Goal: Information Seeking & Learning: Find specific page/section

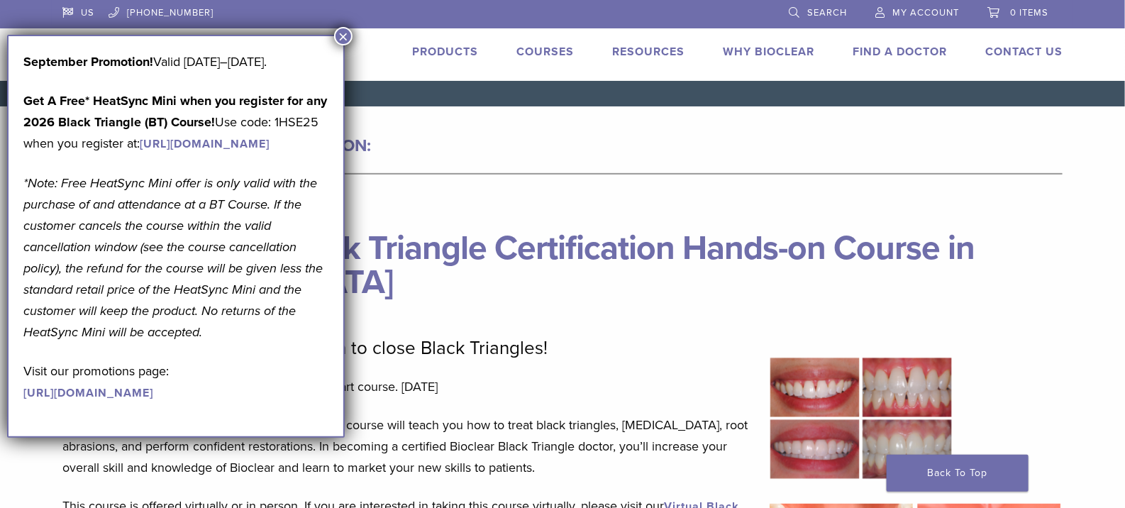
drag, startPoint x: 802, startPoint y: 0, endPoint x: 342, endPoint y: 35, distance: 461.1
click at [342, 35] on button "×" at bounding box center [343, 36] width 18 height 18
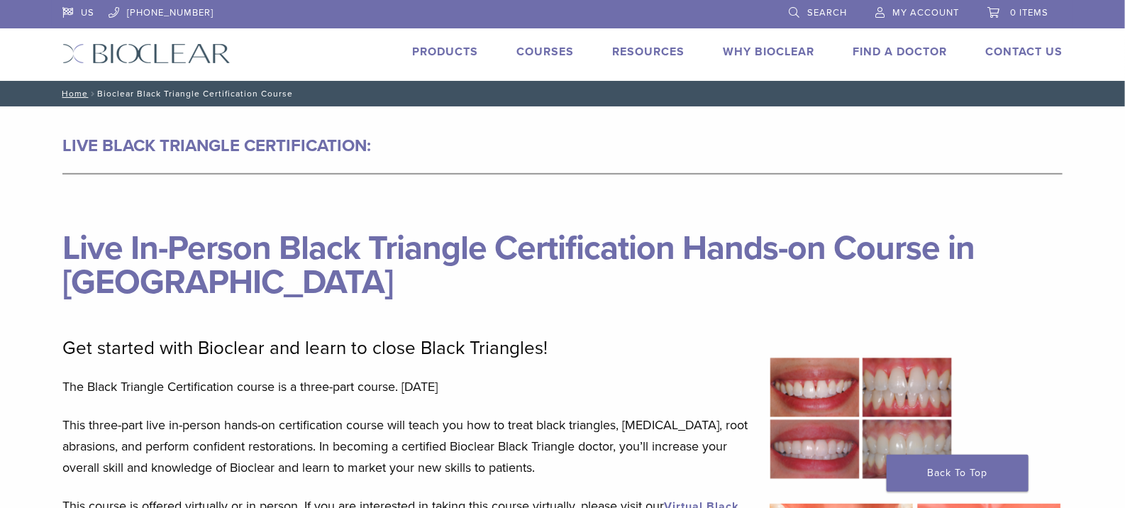
click at [873, 53] on link "Find A Doctor" at bounding box center [900, 52] width 94 height 14
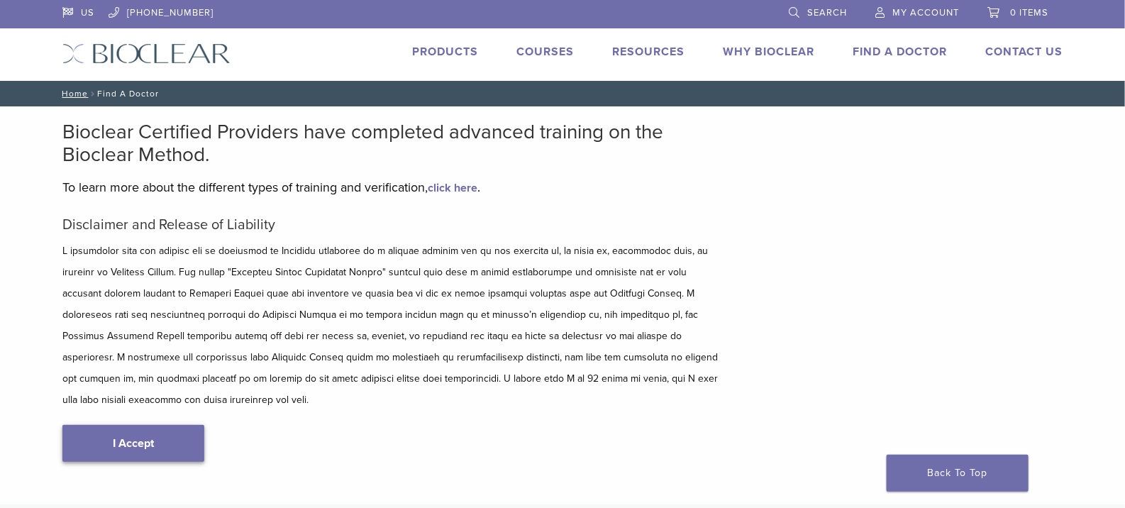
click at [154, 425] on link "I Accept" at bounding box center [133, 443] width 142 height 37
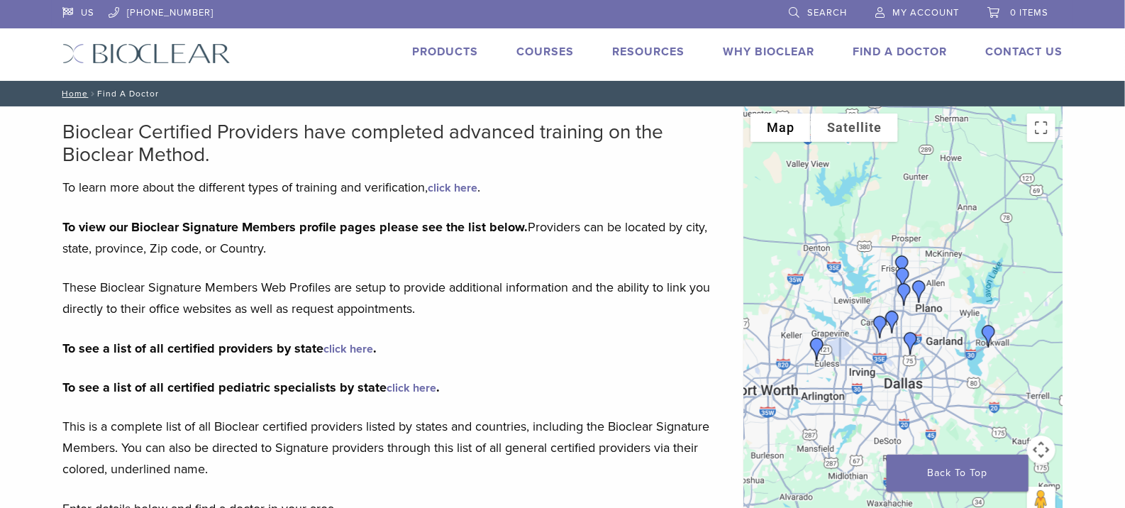
click at [967, 231] on div at bounding box center [903, 319] width 319 height 426
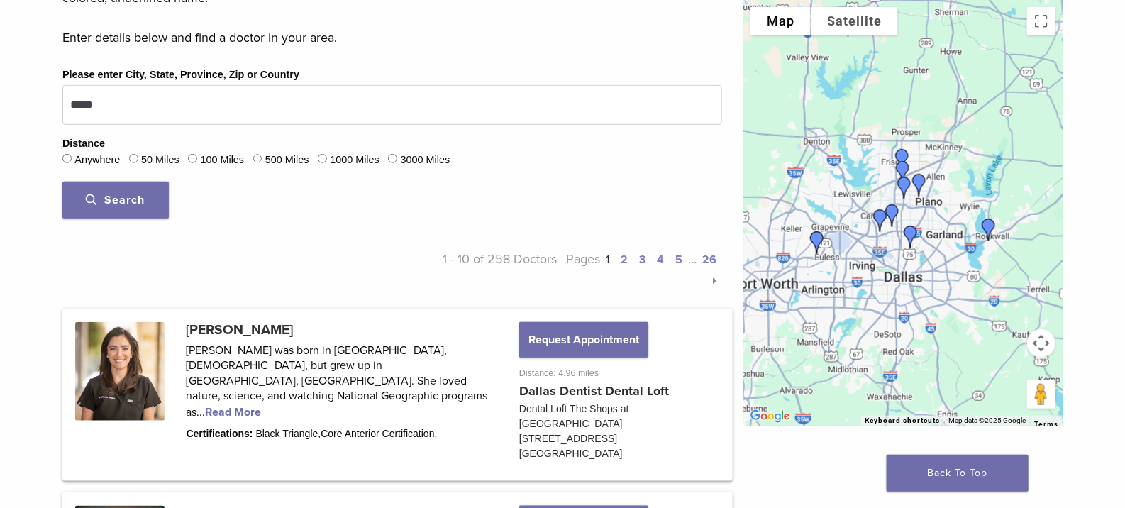
scroll to position [473, 0]
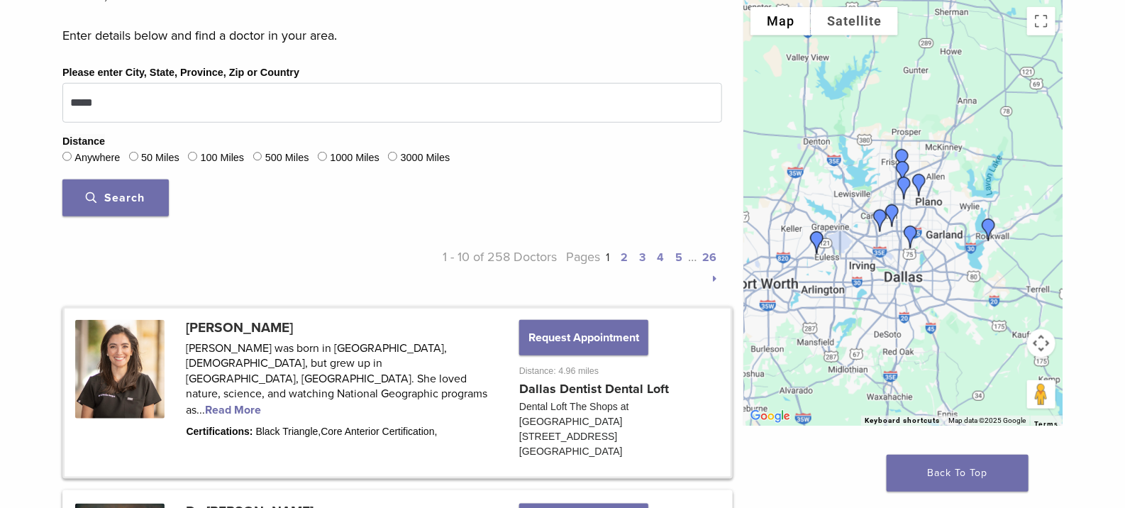
click at [263, 372] on link at bounding box center [398, 393] width 666 height 168
click at [148, 158] on label "50 Miles" at bounding box center [160, 158] width 38 height 16
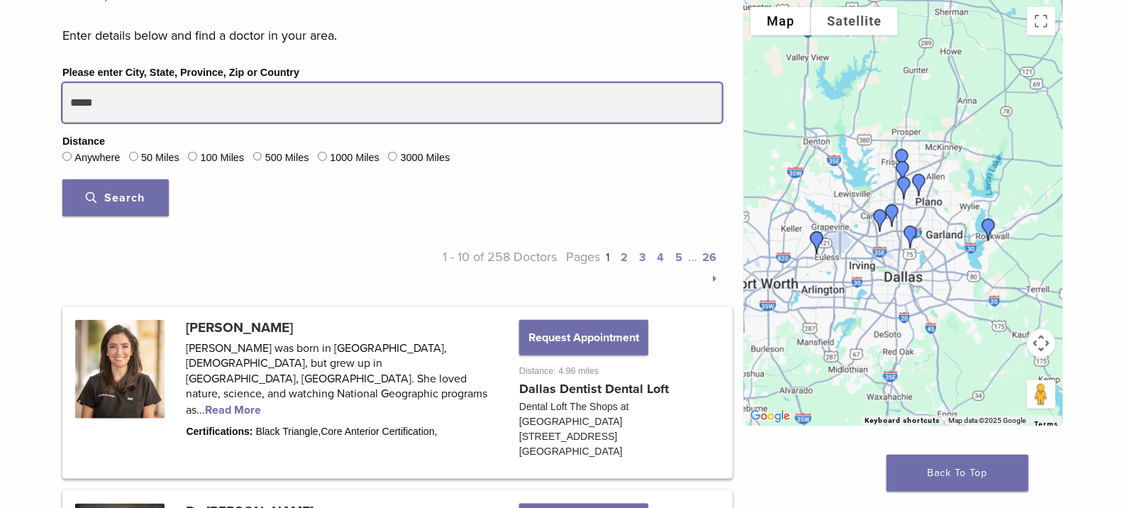
click at [111, 106] on input "*****" at bounding box center [392, 103] width 660 height 40
type input "*****"
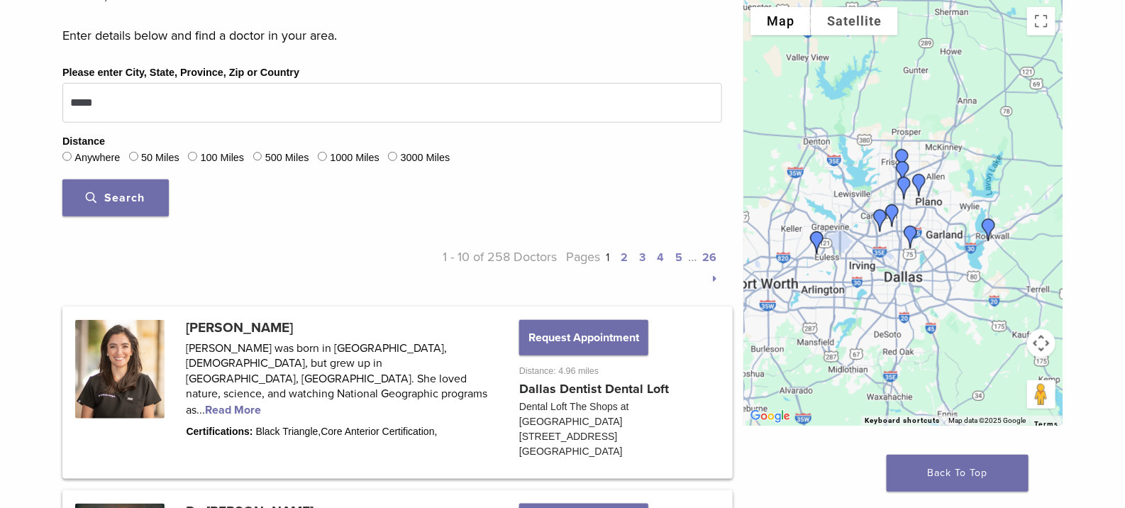
click at [110, 210] on button "Search" at bounding box center [115, 198] width 106 height 37
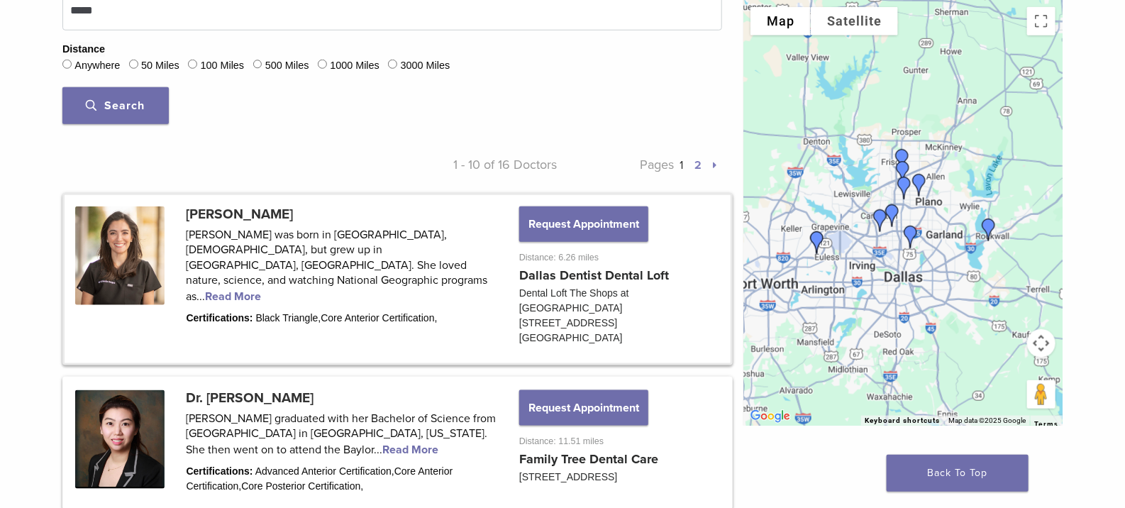
scroll to position [566, 0]
click at [1048, 344] on button "Map camera controls" at bounding box center [1041, 343] width 28 height 28
click at [1011, 311] on button "Zoom in" at bounding box center [1006, 308] width 28 height 28
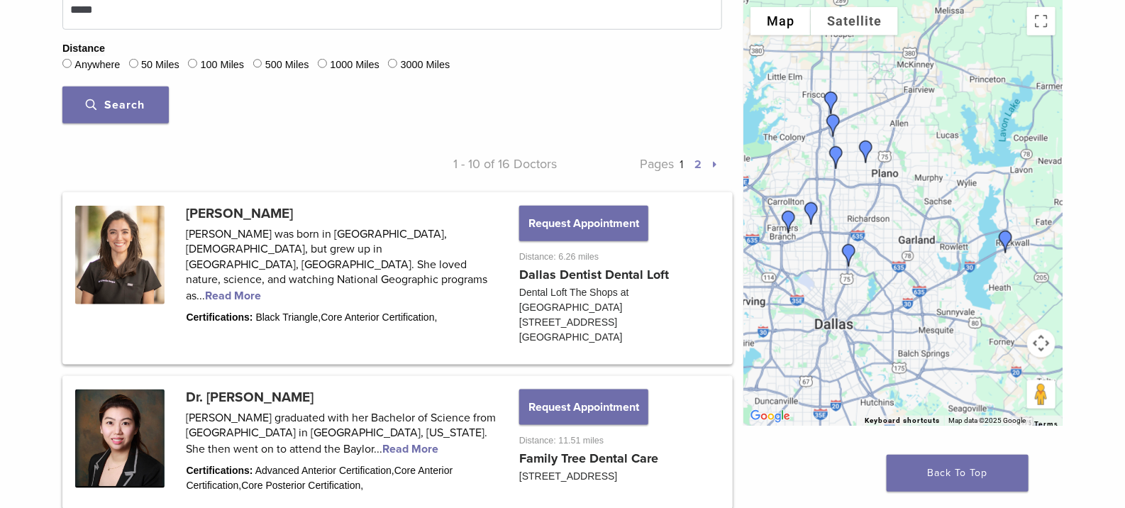
drag, startPoint x: 892, startPoint y: 311, endPoint x: 819, endPoint y: 294, distance: 74.3
click at [819, 294] on div at bounding box center [903, 213] width 319 height 426
click at [1006, 237] on img "Dr. Karen Williamson" at bounding box center [1006, 242] width 34 height 34
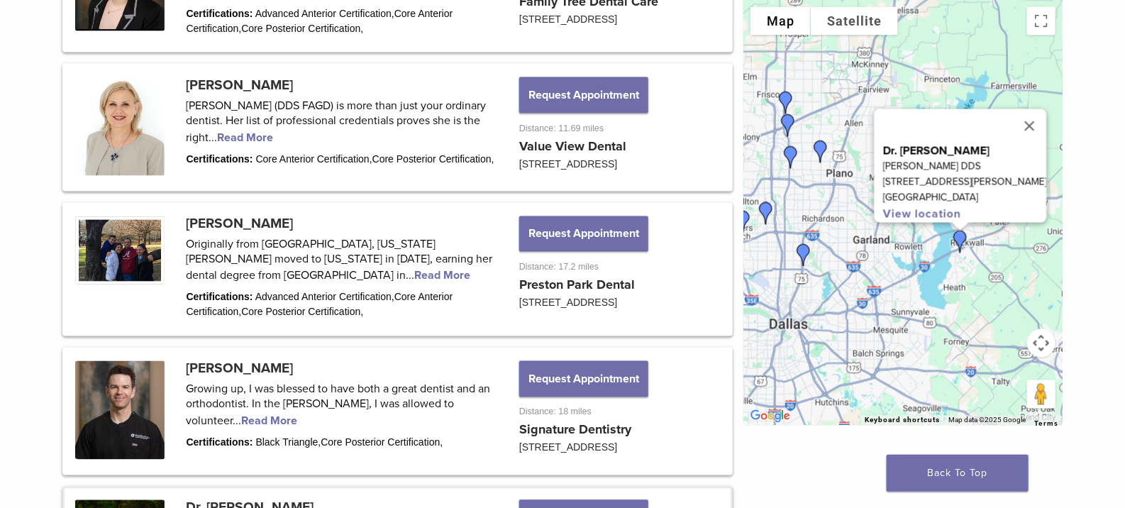
scroll to position [1516, 0]
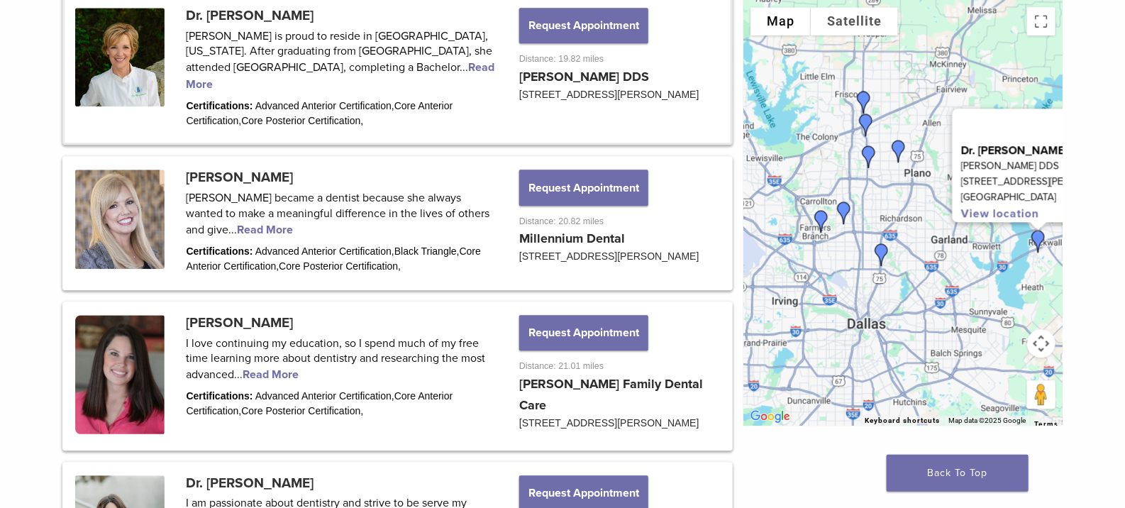
drag, startPoint x: 824, startPoint y: 235, endPoint x: 910, endPoint y: 233, distance: 85.2
click at [910, 233] on div "Dr. Karen Williamson Karen E. Williamson DDS 560 W Ralph Hall Pkwy Rockwall, TX…" at bounding box center [903, 213] width 319 height 426
click at [843, 206] on img "Dr. Marry Hong" at bounding box center [845, 214] width 34 height 34
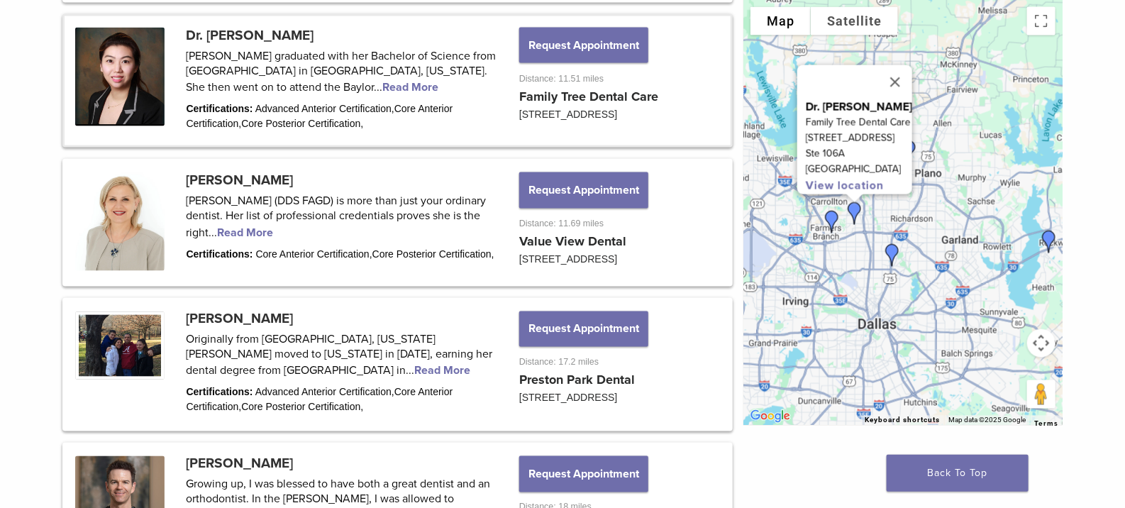
scroll to position [925, 0]
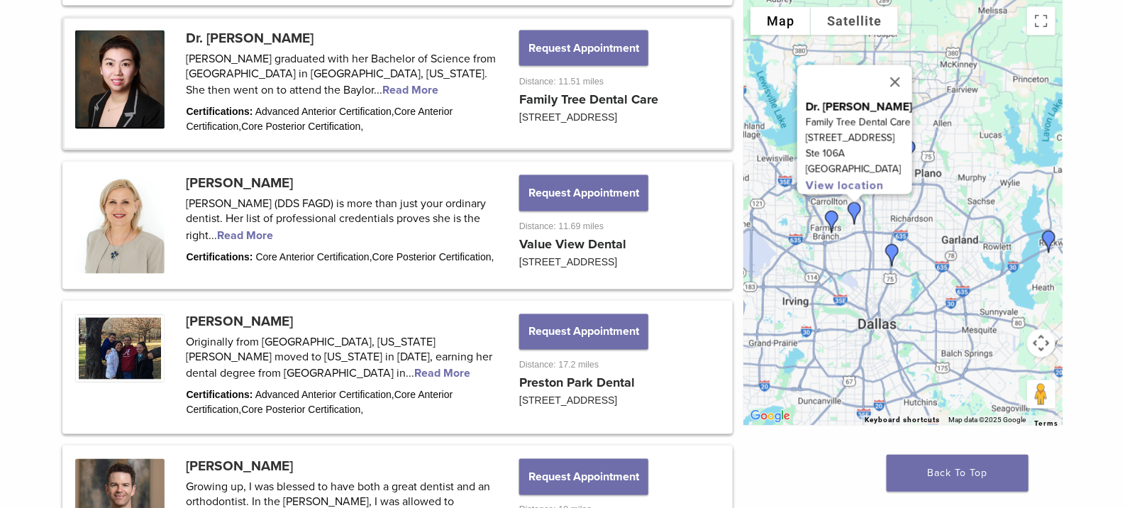
click at [245, 67] on link at bounding box center [398, 83] width 666 height 129
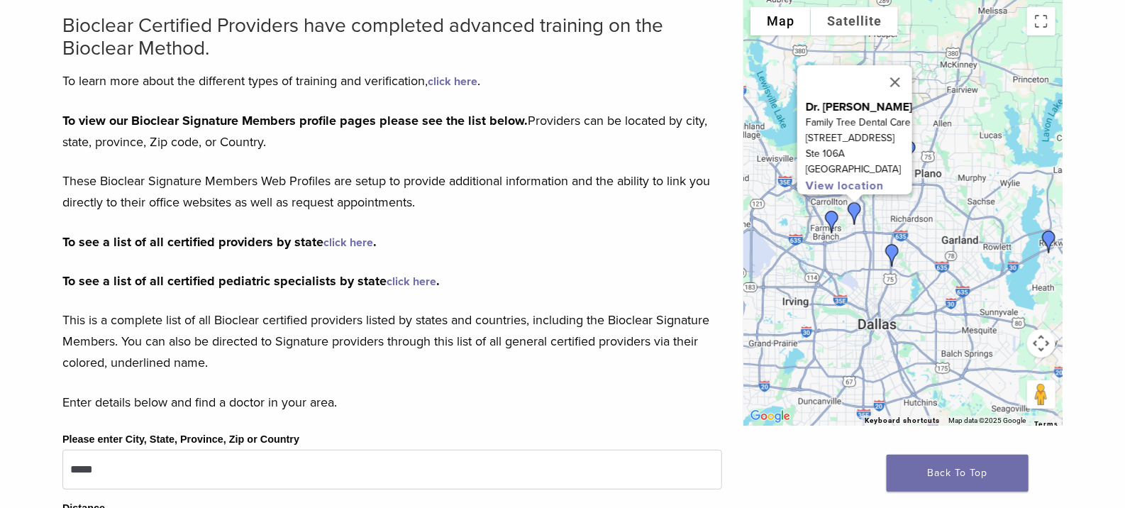
scroll to position [0, 0]
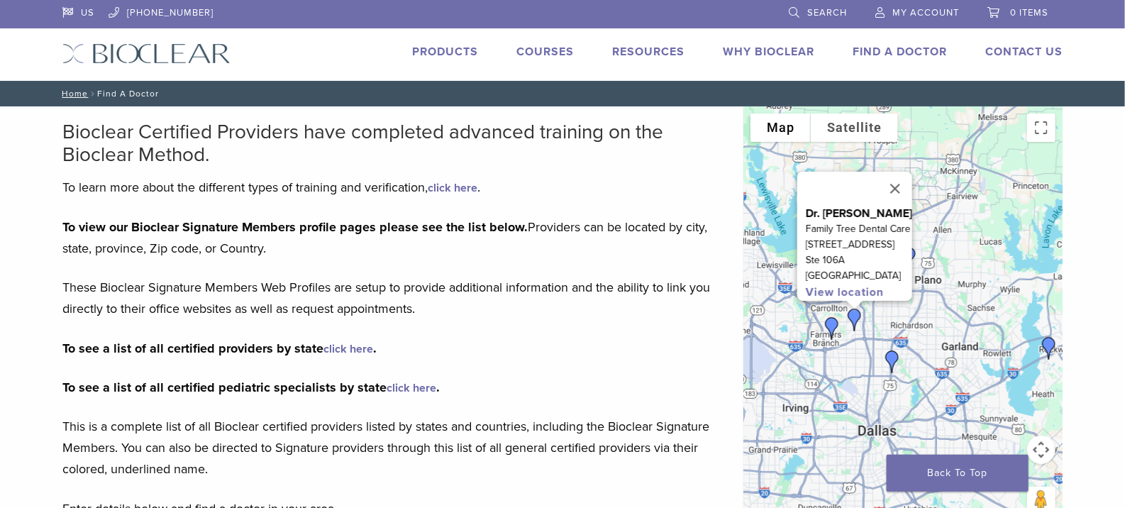
click at [161, 45] on img at bounding box center [146, 53] width 168 height 21
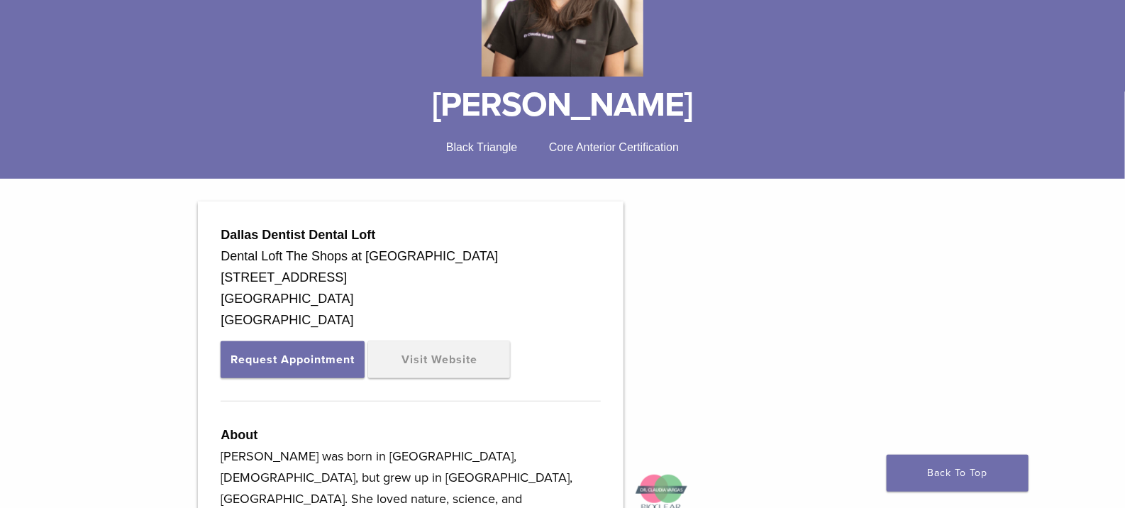
scroll to position [326, 0]
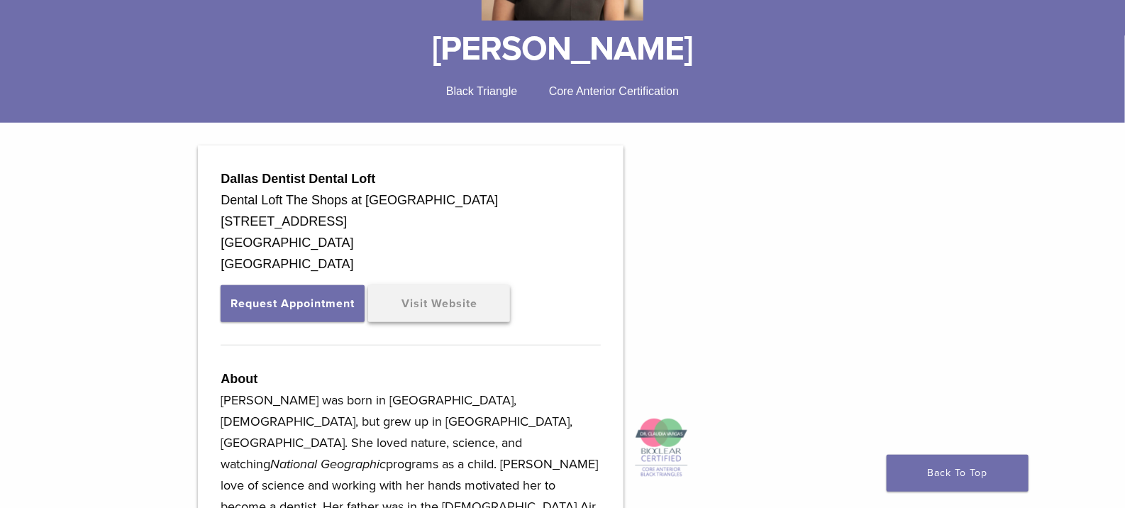
click at [468, 294] on link "Visit Website" at bounding box center [439, 303] width 142 height 37
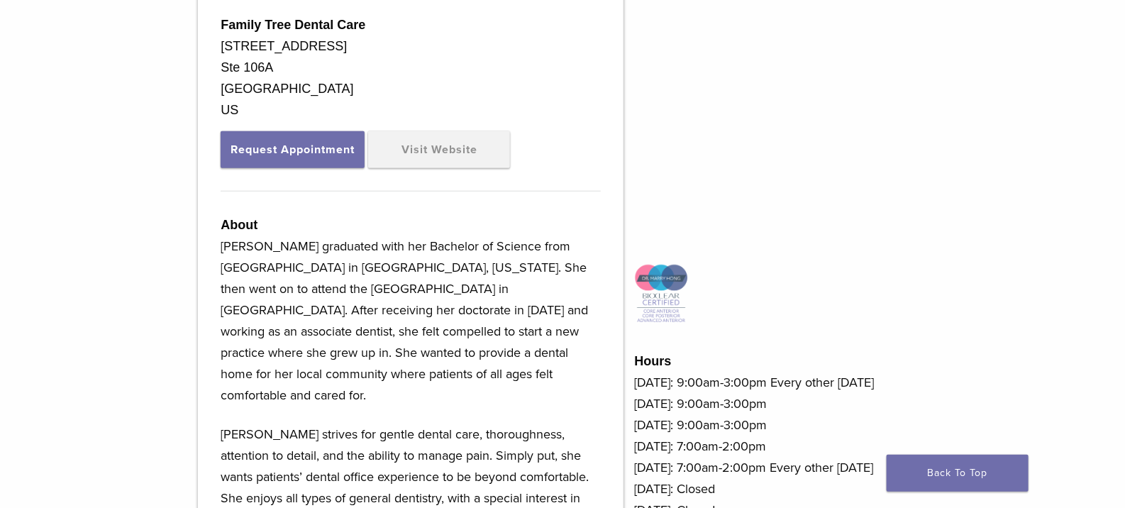
scroll to position [481, 0]
click at [460, 148] on link "Visit Website" at bounding box center [439, 148] width 142 height 37
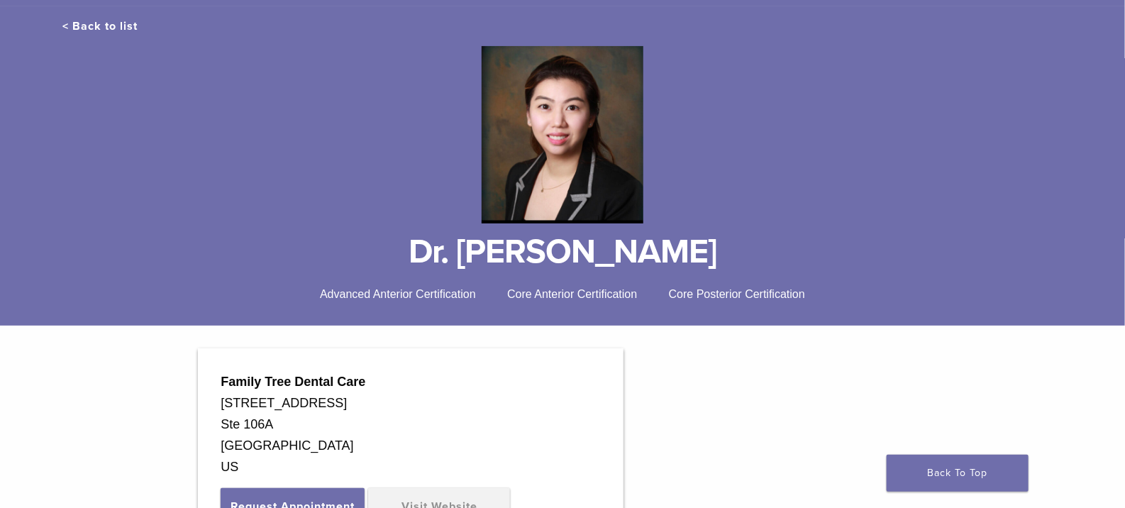
scroll to position [0, 0]
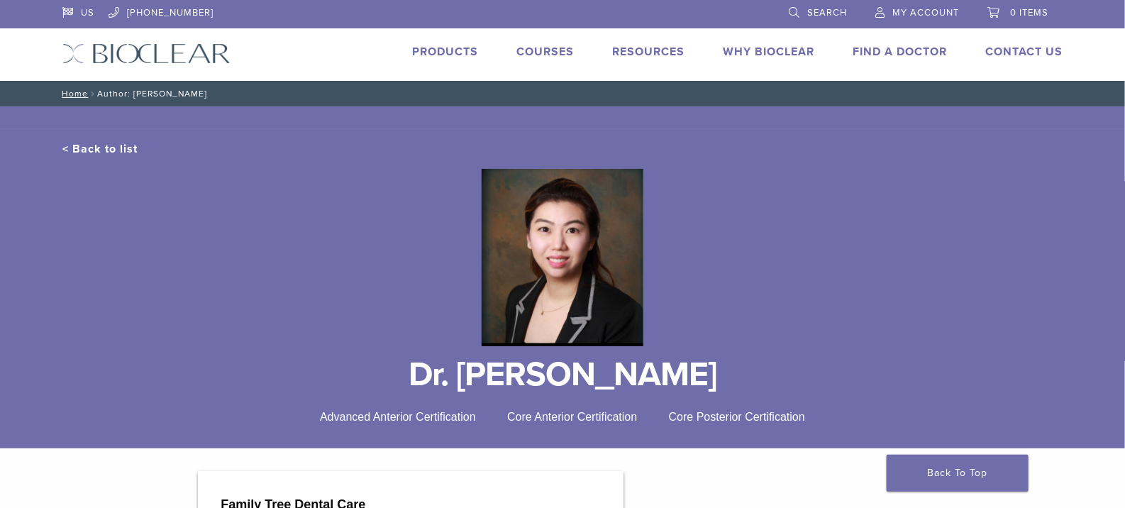
click at [544, 50] on link "Courses" at bounding box center [545, 52] width 57 height 14
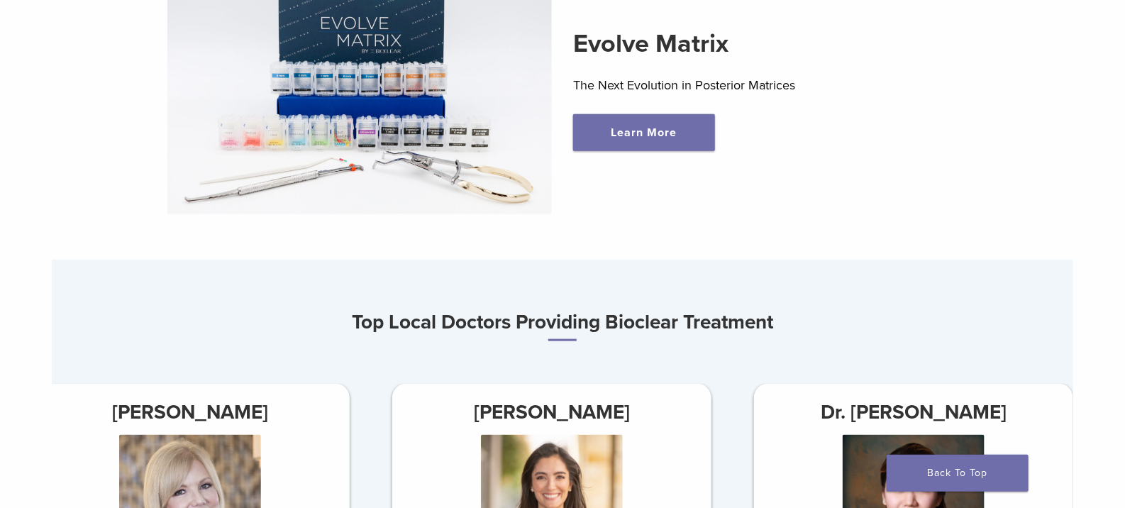
scroll to position [573, 0]
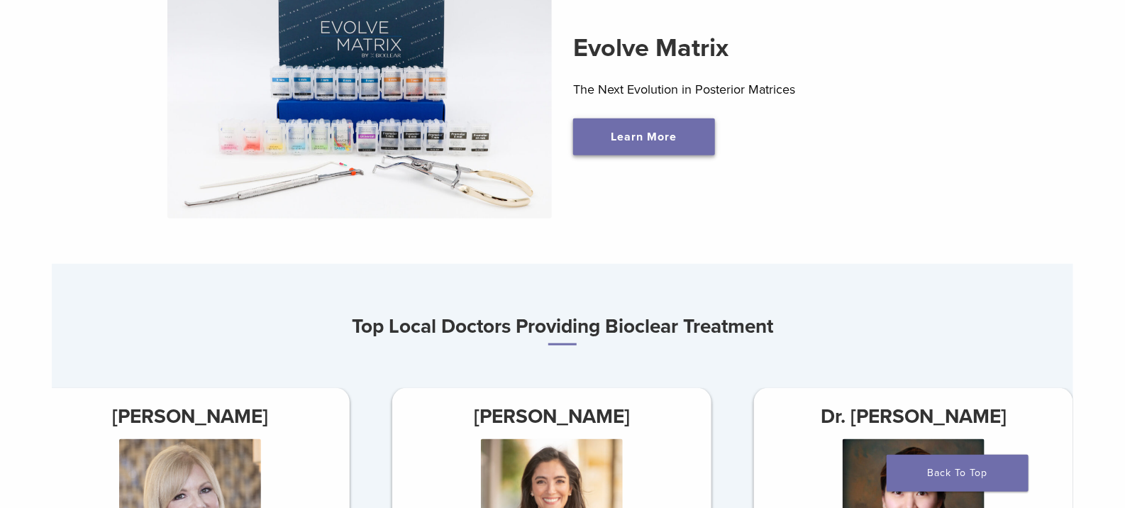
click at [648, 138] on link "Learn More" at bounding box center [644, 136] width 142 height 37
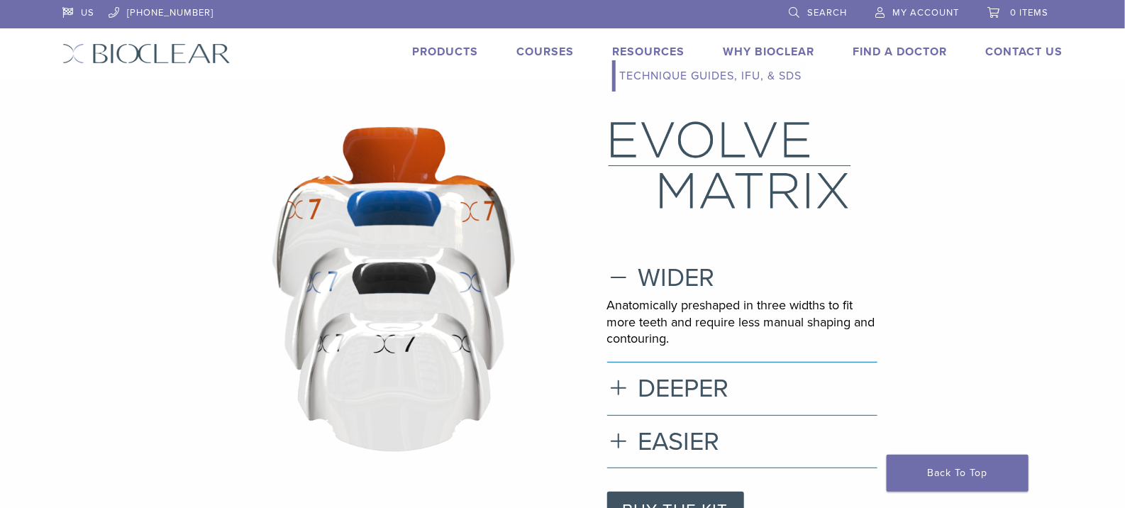
click at [653, 73] on link "Technique Guides, IFU, & SDS" at bounding box center [710, 75] width 189 height 31
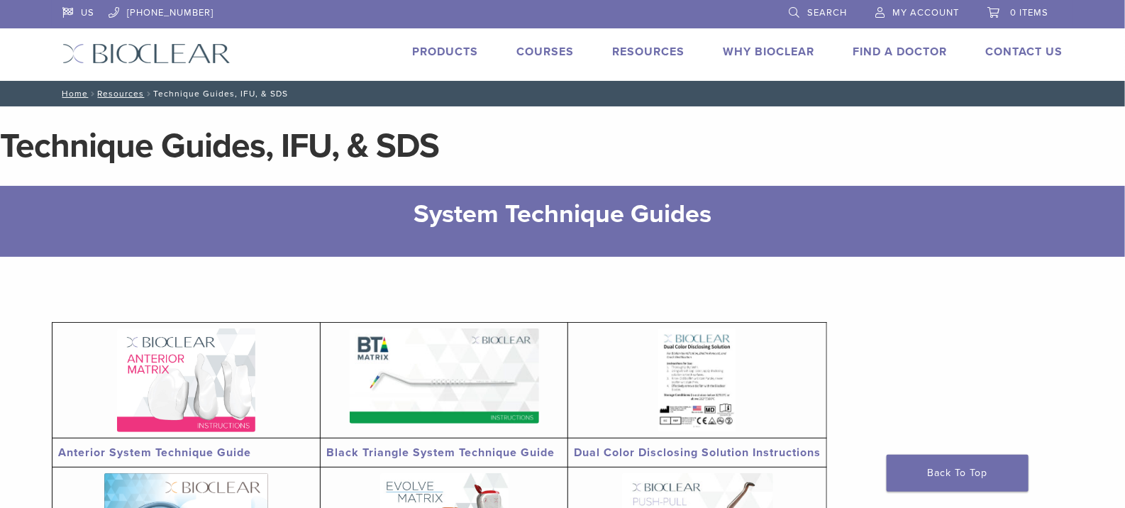
click at [780, 48] on link "Why Bioclear" at bounding box center [769, 52] width 92 height 14
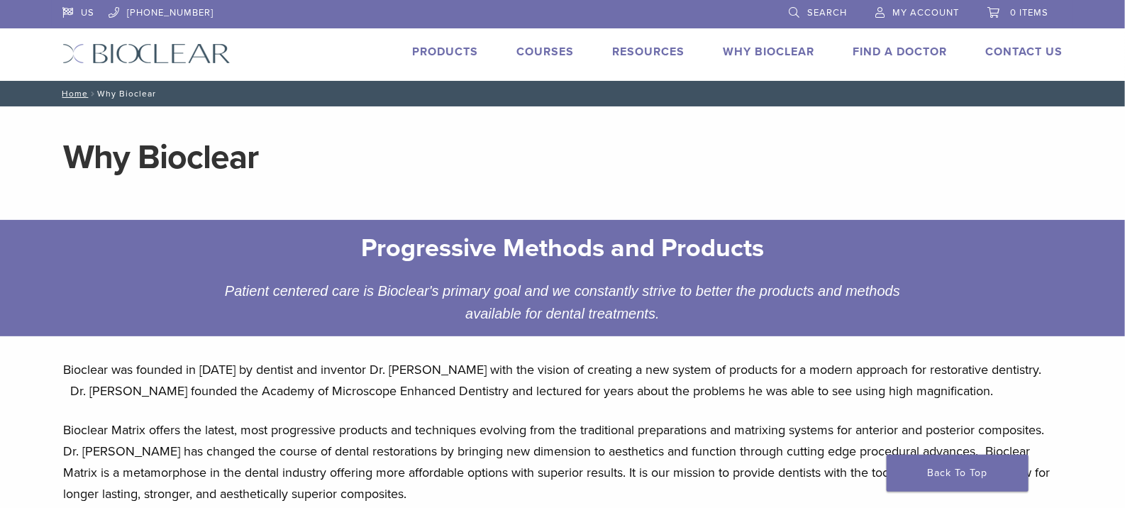
click at [909, 46] on link "Find A Doctor" at bounding box center [900, 52] width 94 height 14
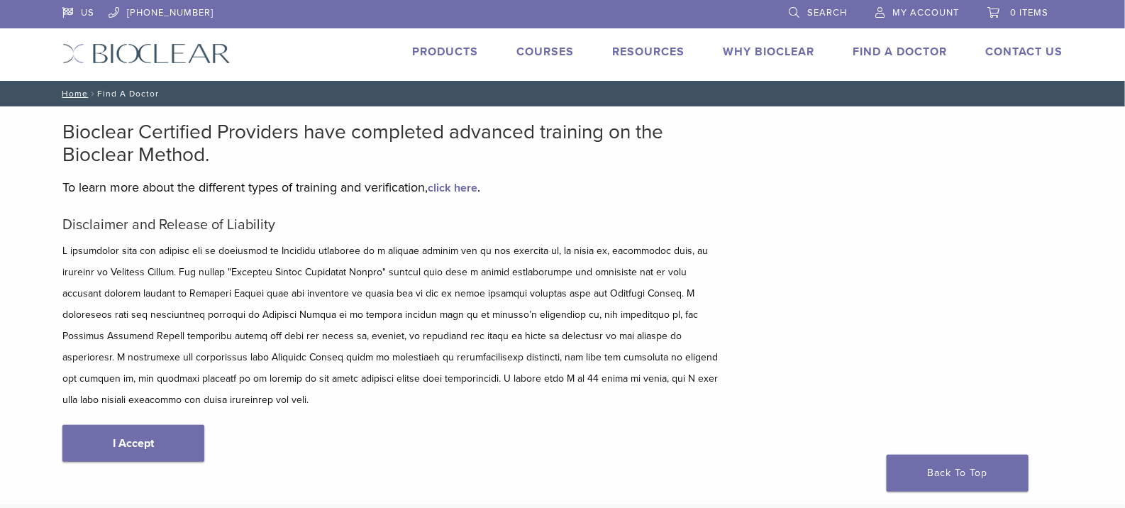
click at [456, 48] on link "Products" at bounding box center [445, 52] width 66 height 14
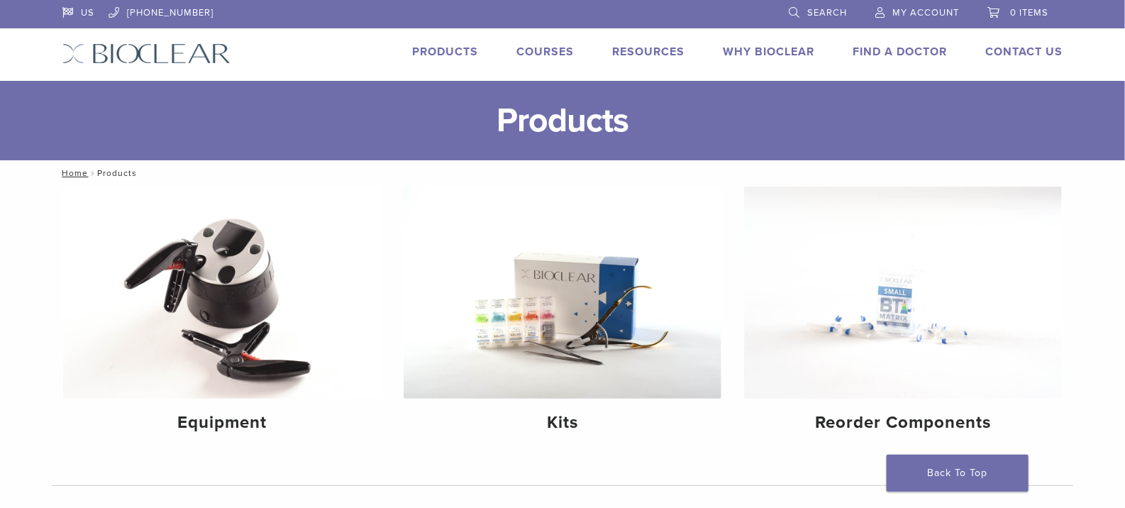
click at [899, 52] on link "Find A Doctor" at bounding box center [900, 52] width 94 height 14
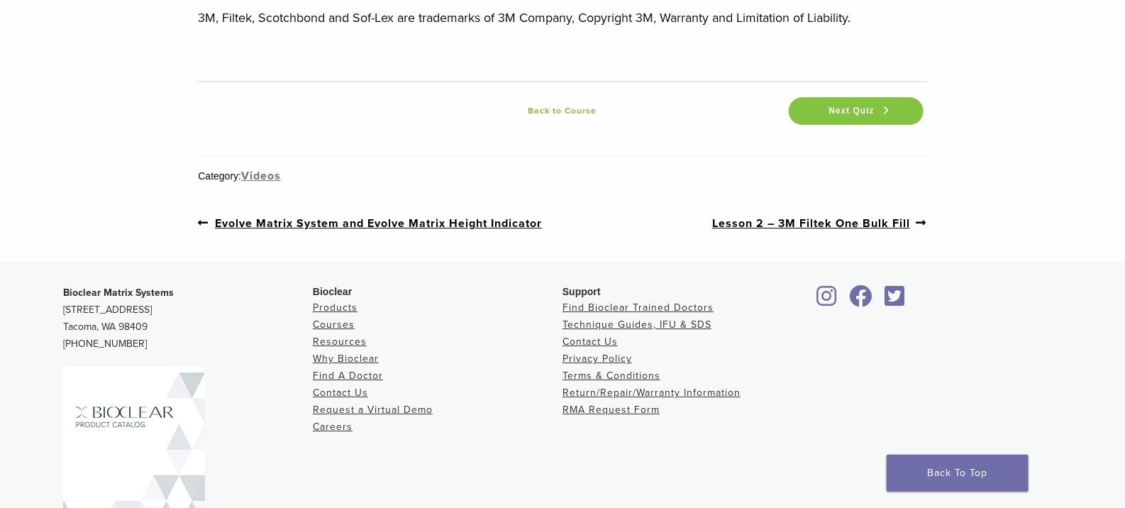
scroll to position [4468, 0]
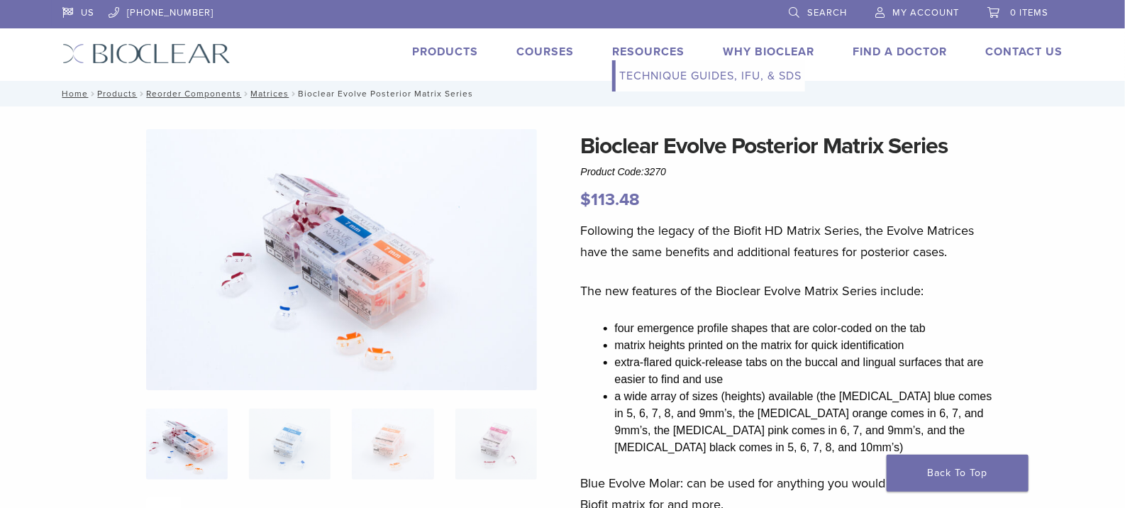
click at [641, 54] on link "Resources" at bounding box center [648, 52] width 72 height 14
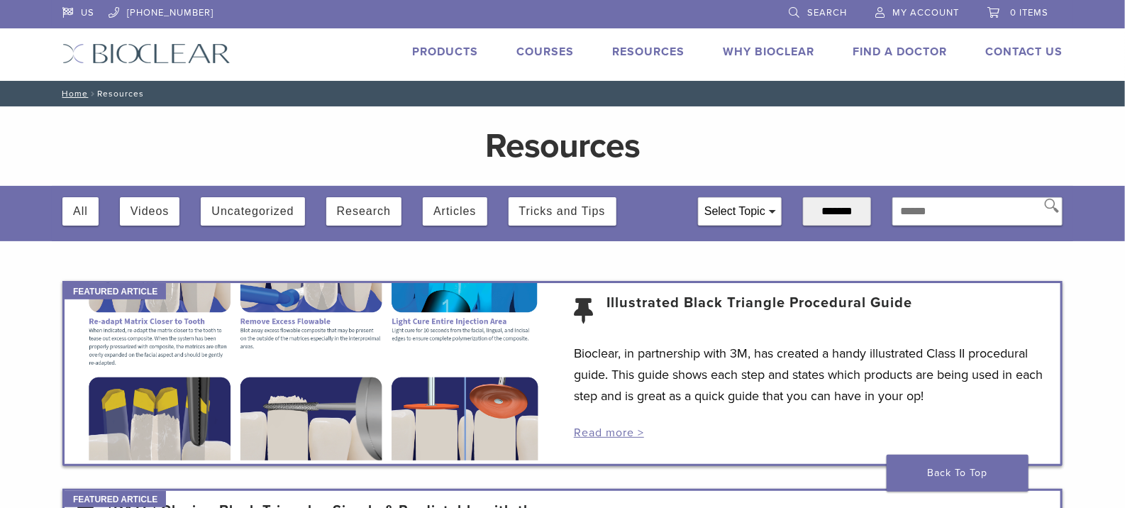
click at [726, 202] on div "Select Topic" at bounding box center [740, 211] width 82 height 27
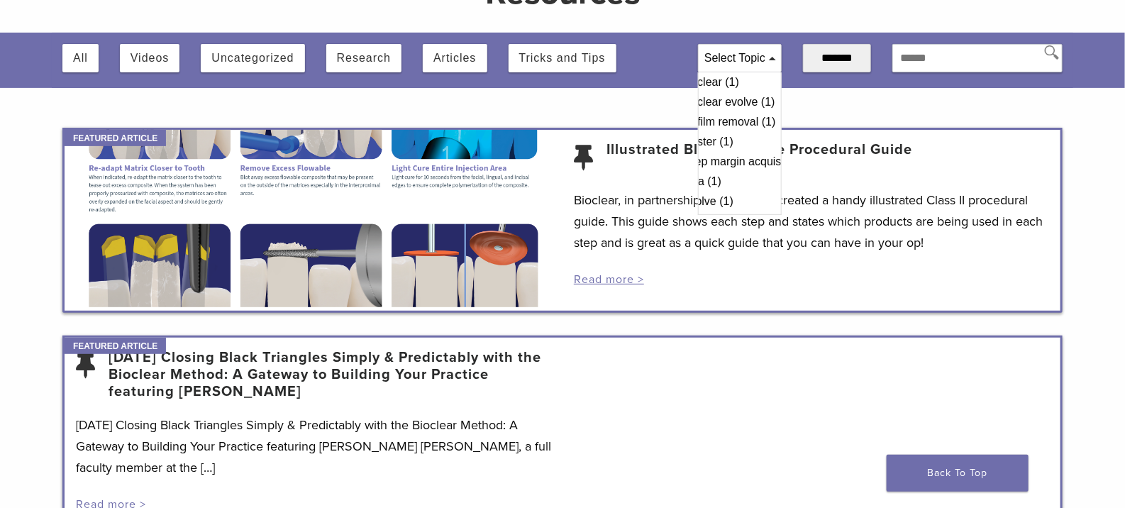
scroll to position [180, 0]
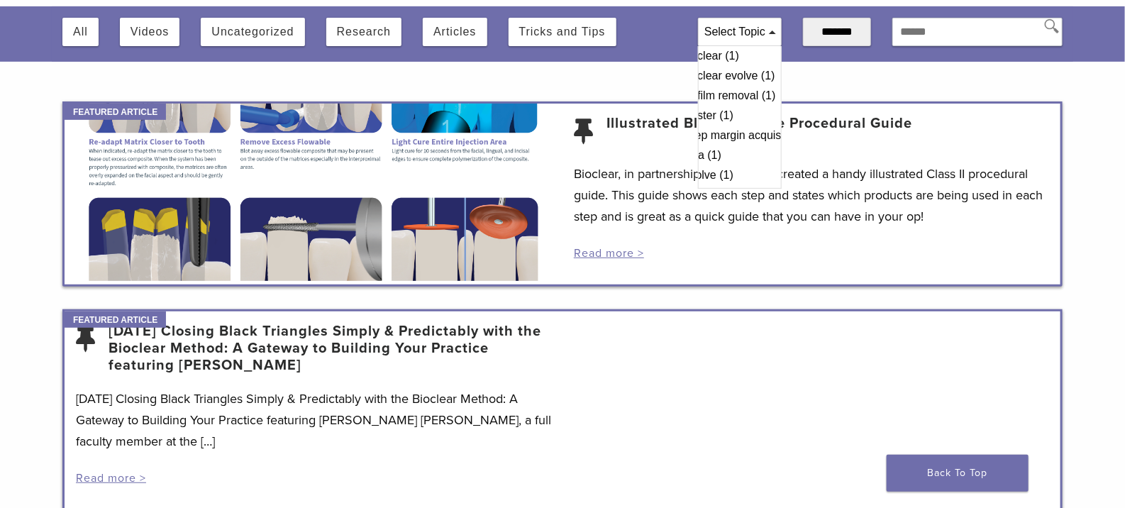
click at [685, 437] on article "3/19/2021 Closing Black Triangles Simply & Predictably with the Bioclear Method…" at bounding box center [562, 410] width 1000 height 202
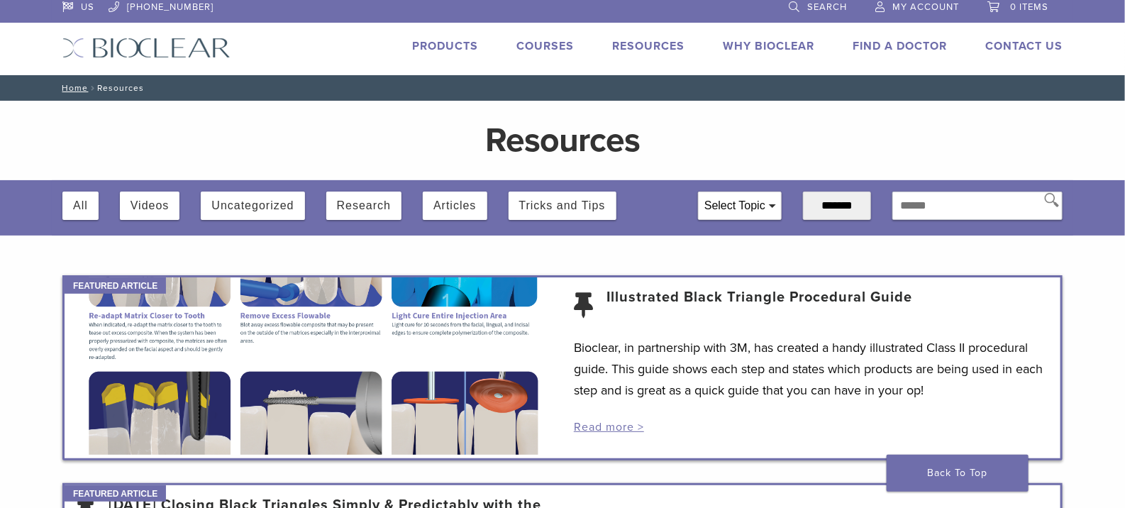
scroll to position [0, 0]
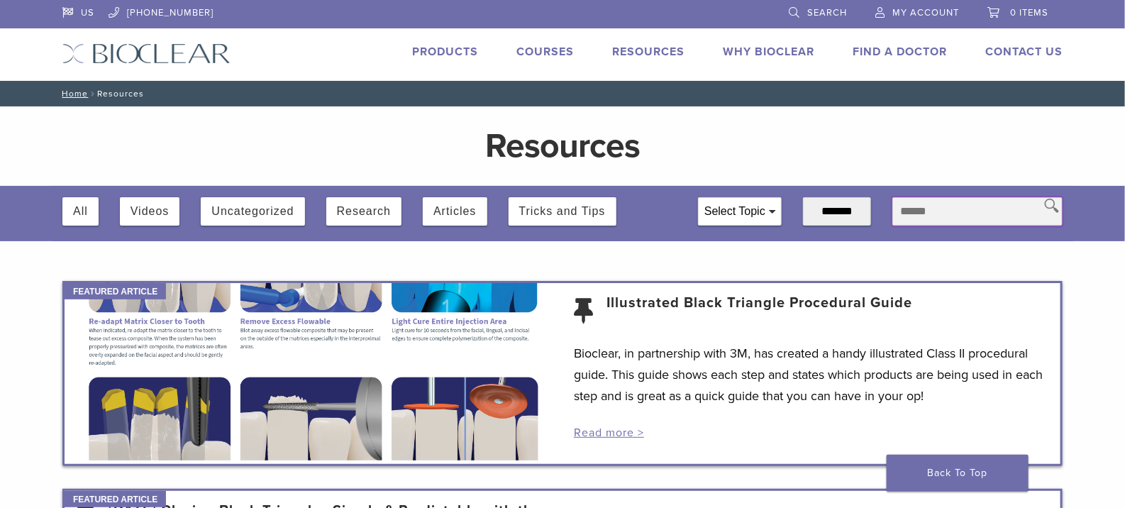
click at [929, 202] on input "text" at bounding box center [978, 211] width 170 height 28
type input "*****"
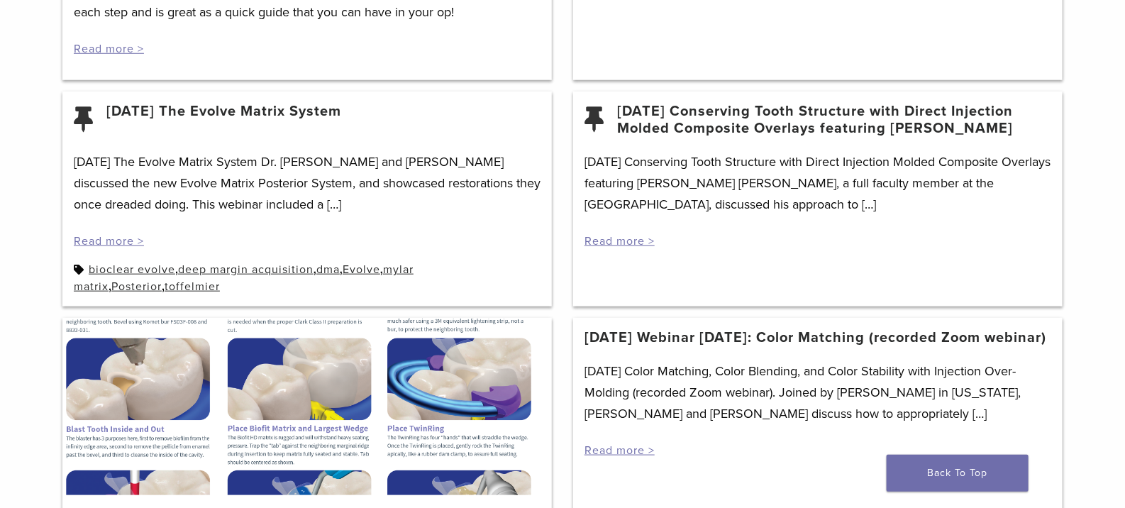
scroll to position [544, 0]
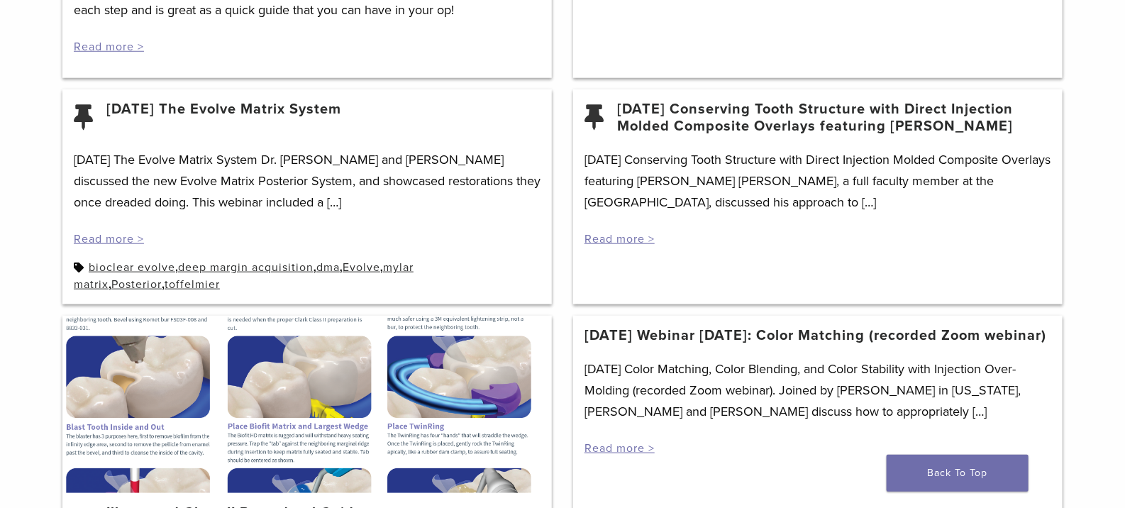
click at [718, 344] on link "8/26/20 Webinar Wednesday: Color Matching (recorded Zoom webinar)" at bounding box center [816, 335] width 462 height 17
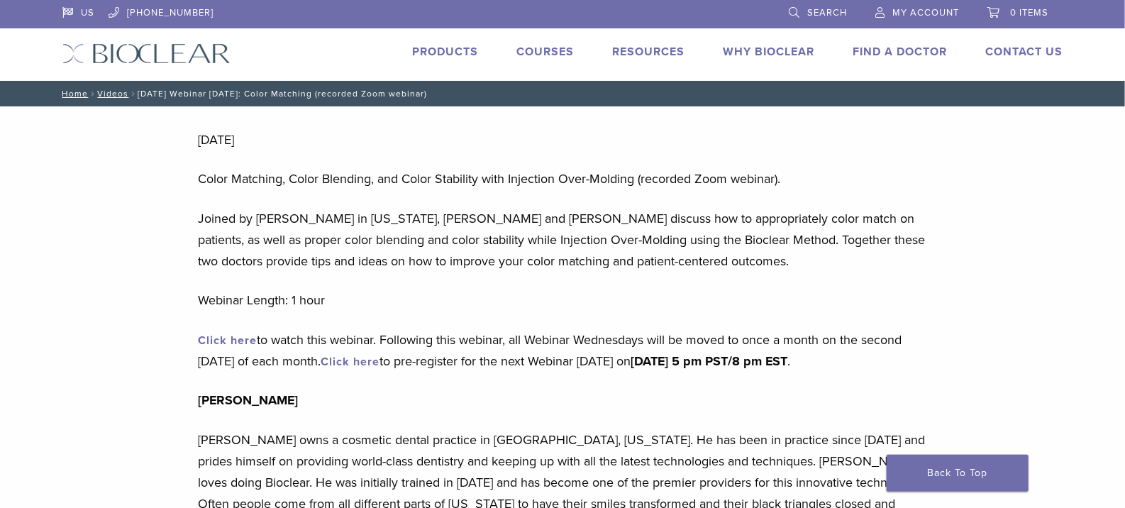
click at [773, 46] on link "Why Bioclear" at bounding box center [769, 52] width 92 height 14
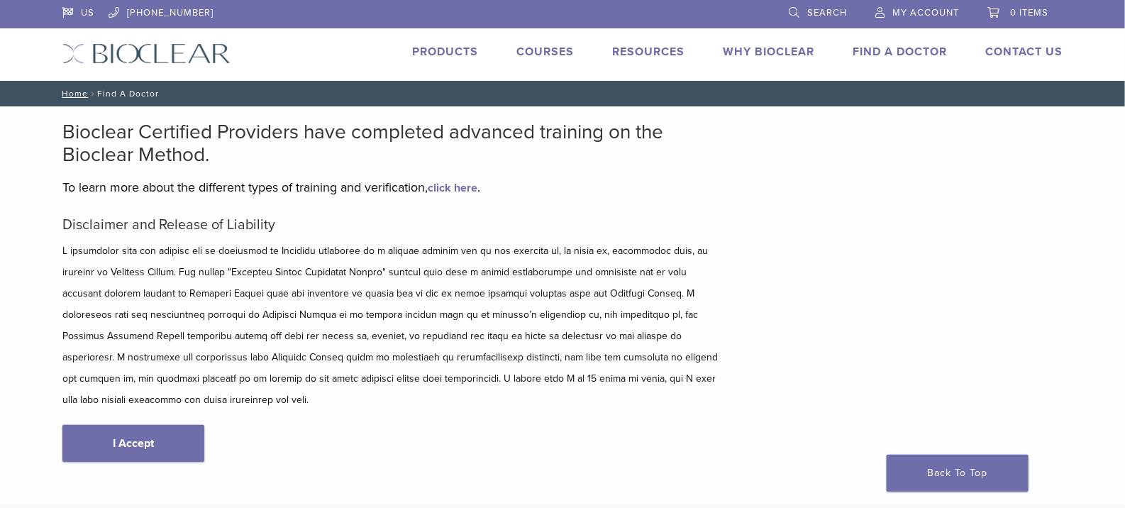
click at [465, 187] on link "click here" at bounding box center [453, 188] width 50 height 14
click at [123, 437] on link "I Accept" at bounding box center [133, 443] width 142 height 37
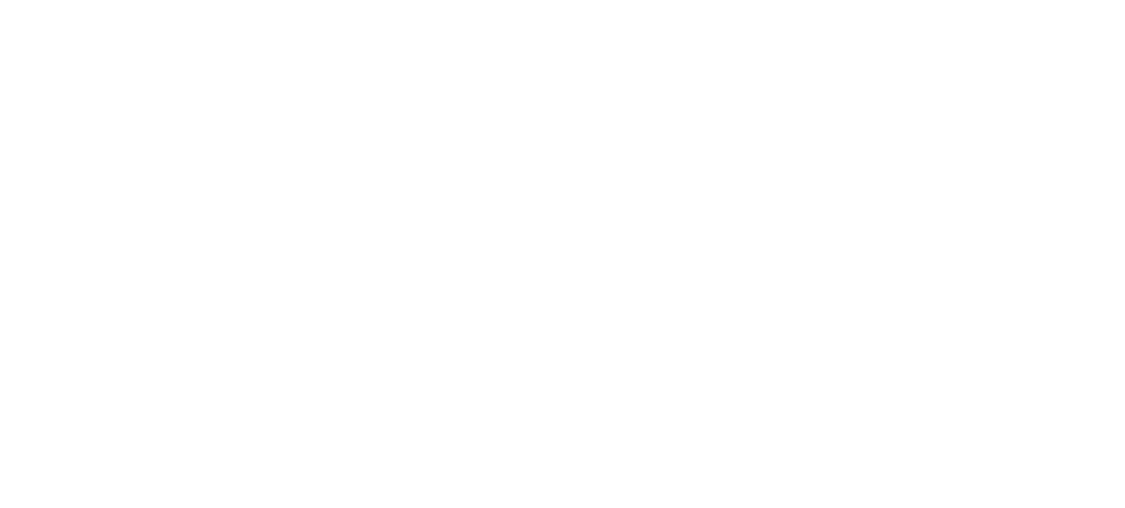
scroll to position [328, 0]
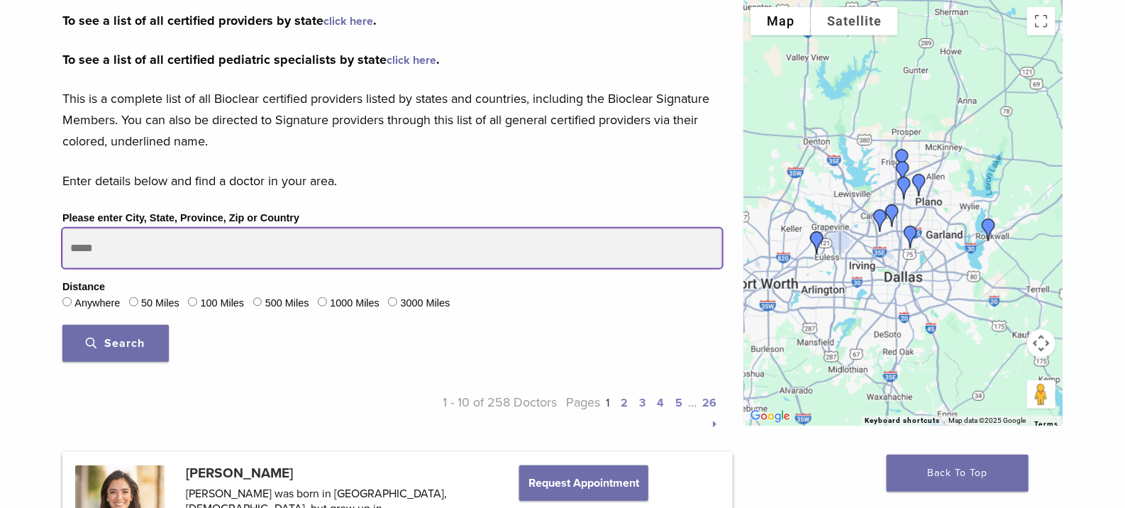
drag, startPoint x: 194, startPoint y: 237, endPoint x: 77, endPoint y: 228, distance: 118.1
click at [77, 228] on input "Please enter City, State, Province, Zip or Country" at bounding box center [392, 248] width 660 height 40
type input "*****"
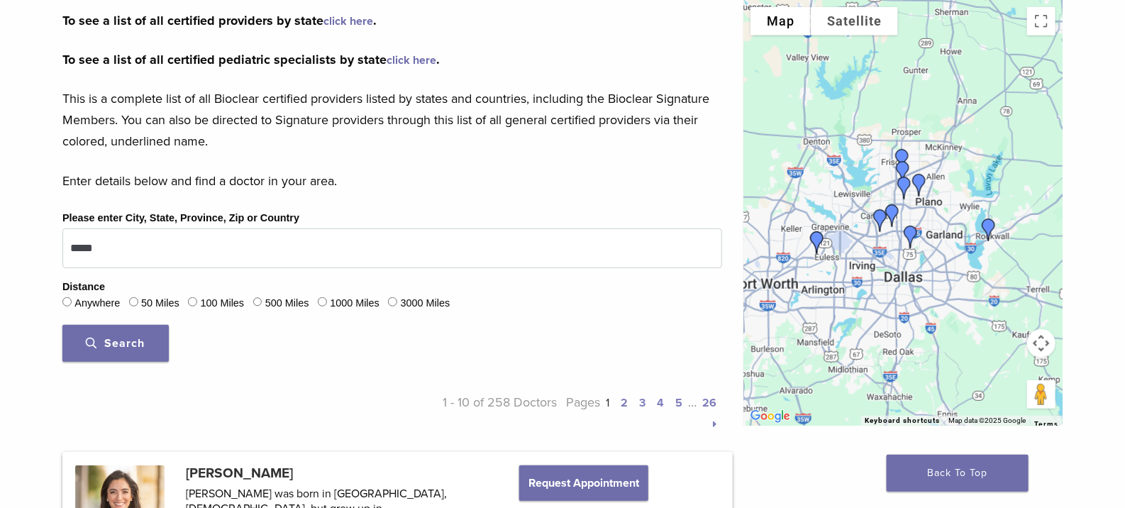
click at [136, 334] on button "Search" at bounding box center [115, 343] width 106 height 37
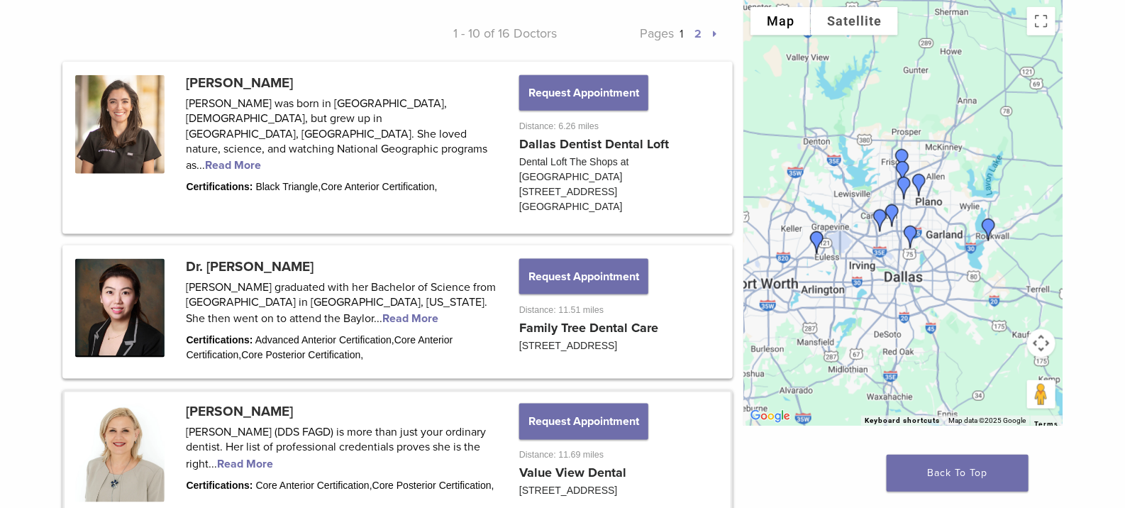
scroll to position [696, 0]
click at [429, 138] on link at bounding box center [398, 149] width 666 height 168
click at [224, 301] on link at bounding box center [398, 312] width 666 height 129
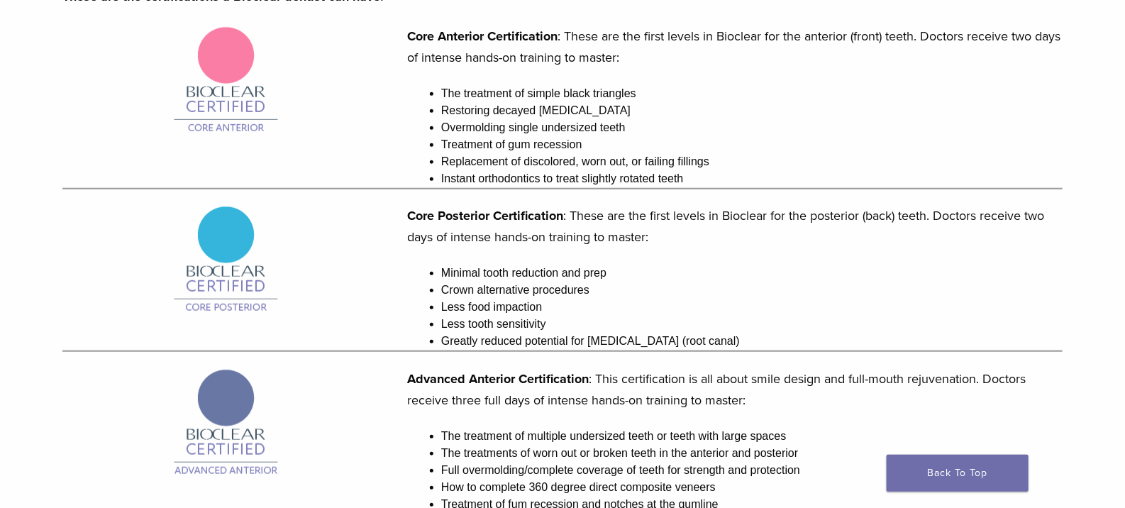
scroll to position [342, 0]
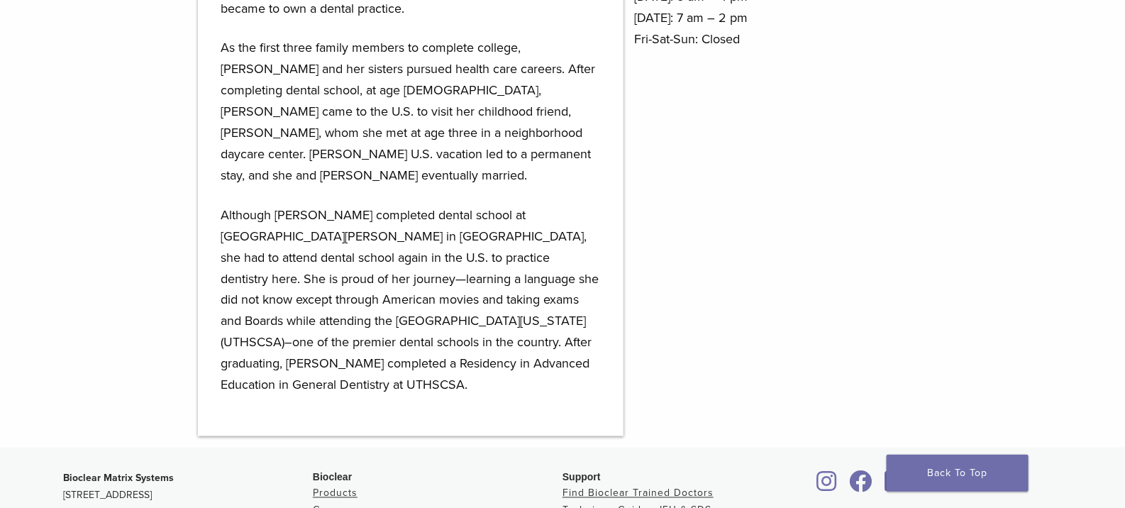
scroll to position [910, 0]
